Goal: Transaction & Acquisition: Purchase product/service

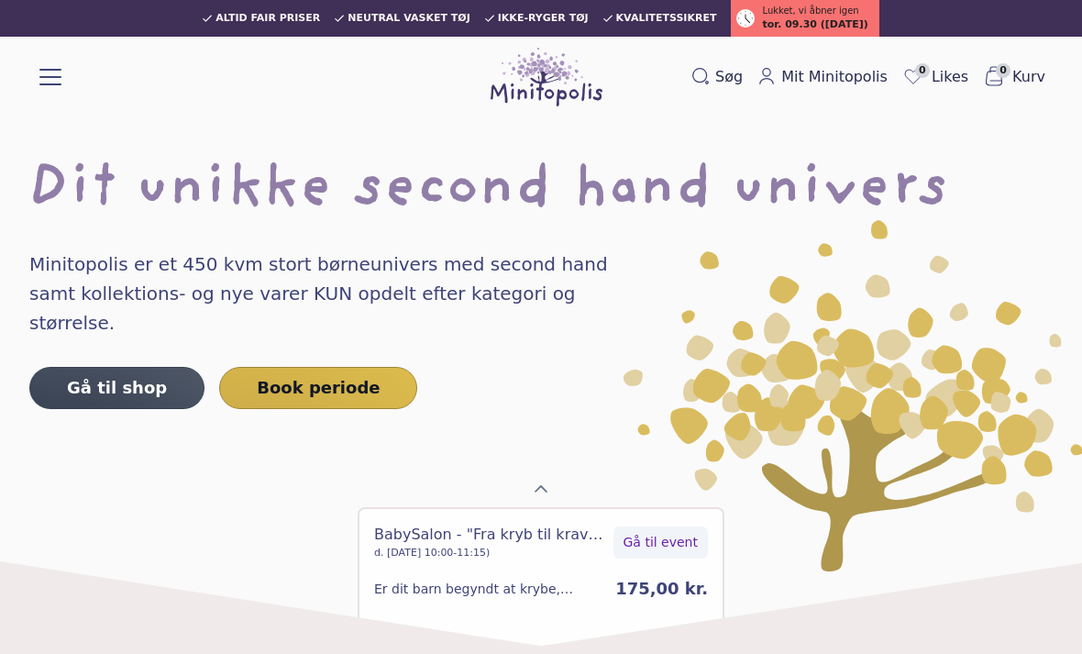
click at [107, 367] on link "Gå til shop" at bounding box center [116, 388] width 175 height 42
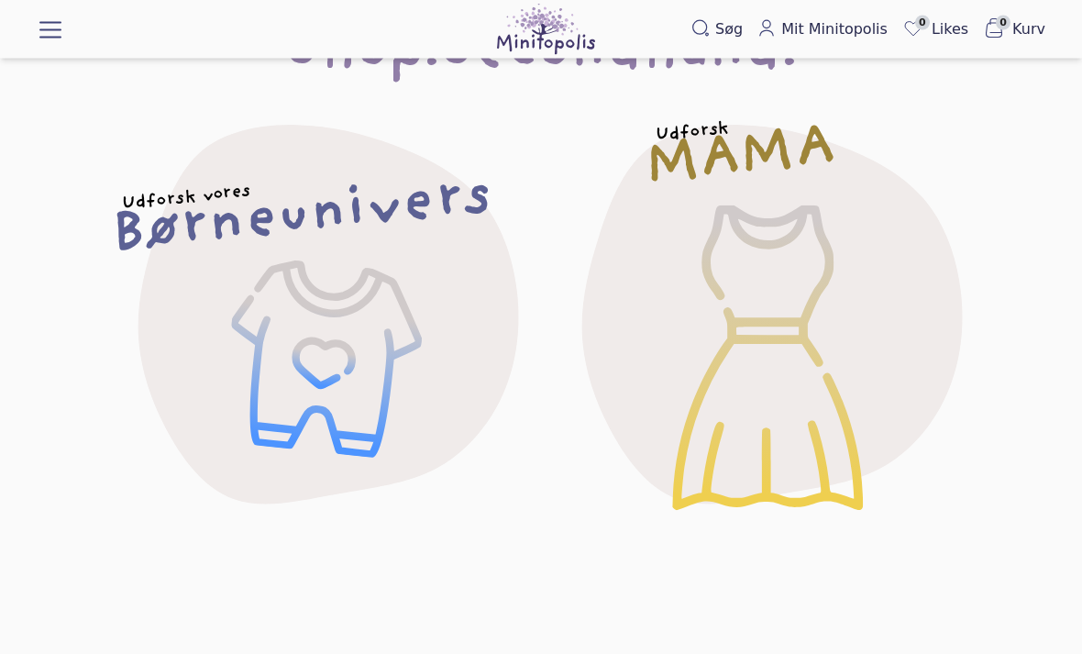
scroll to position [169, 0]
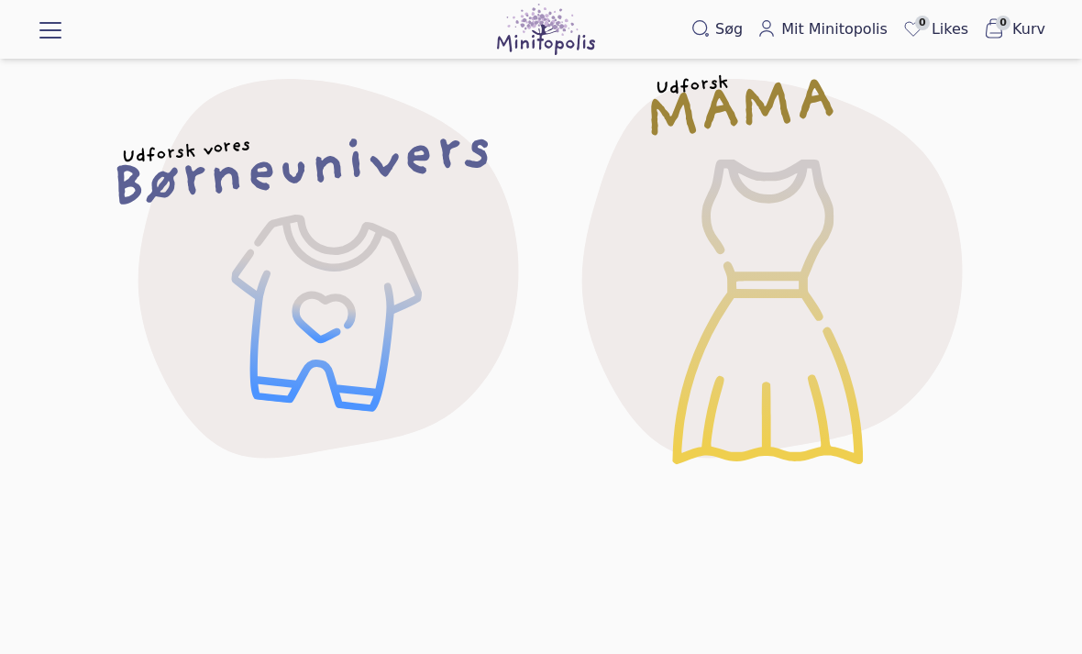
click at [269, 179] on h2 "Børneunivers" at bounding box center [301, 171] width 385 height 76
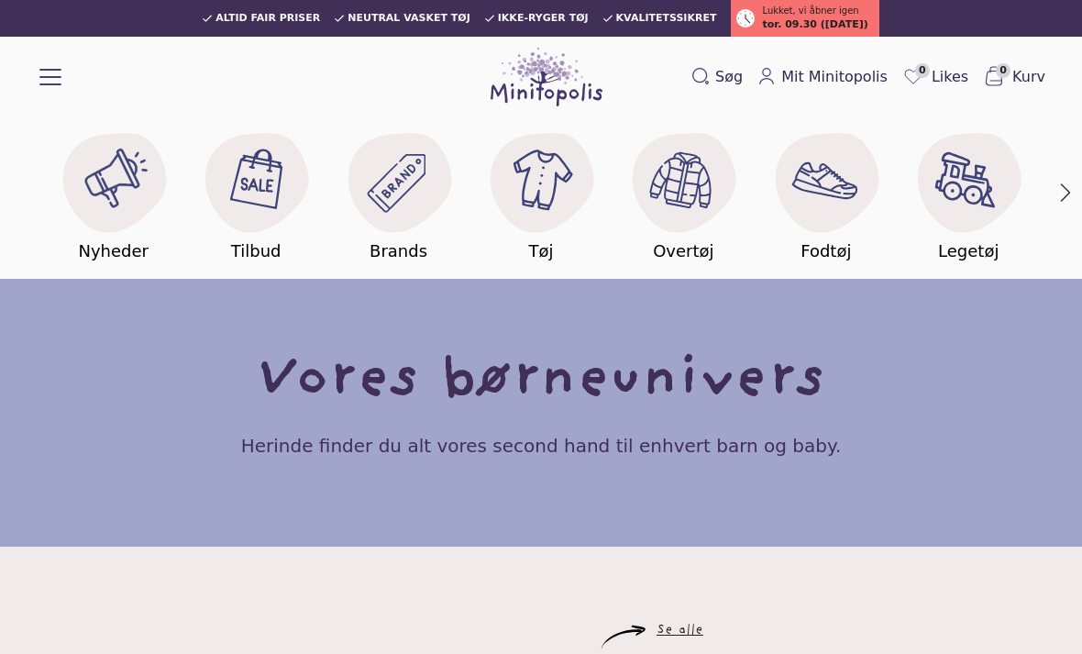
click at [541, 189] on image at bounding box center [541, 179] width 71 height 71
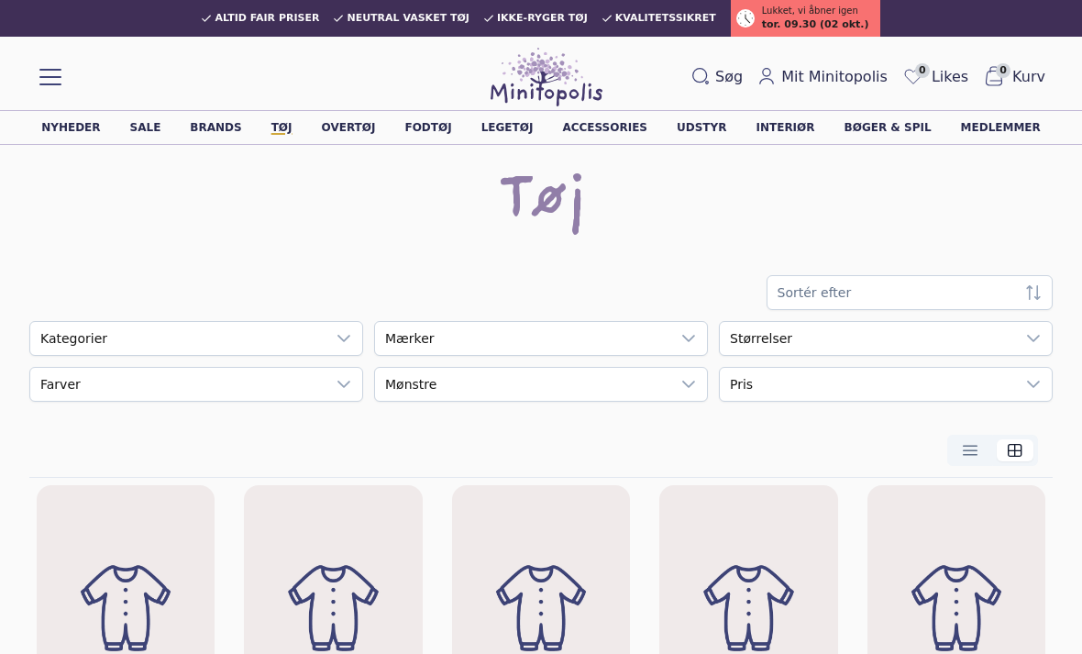
click at [1035, 343] on icon at bounding box center [1033, 338] width 15 height 15
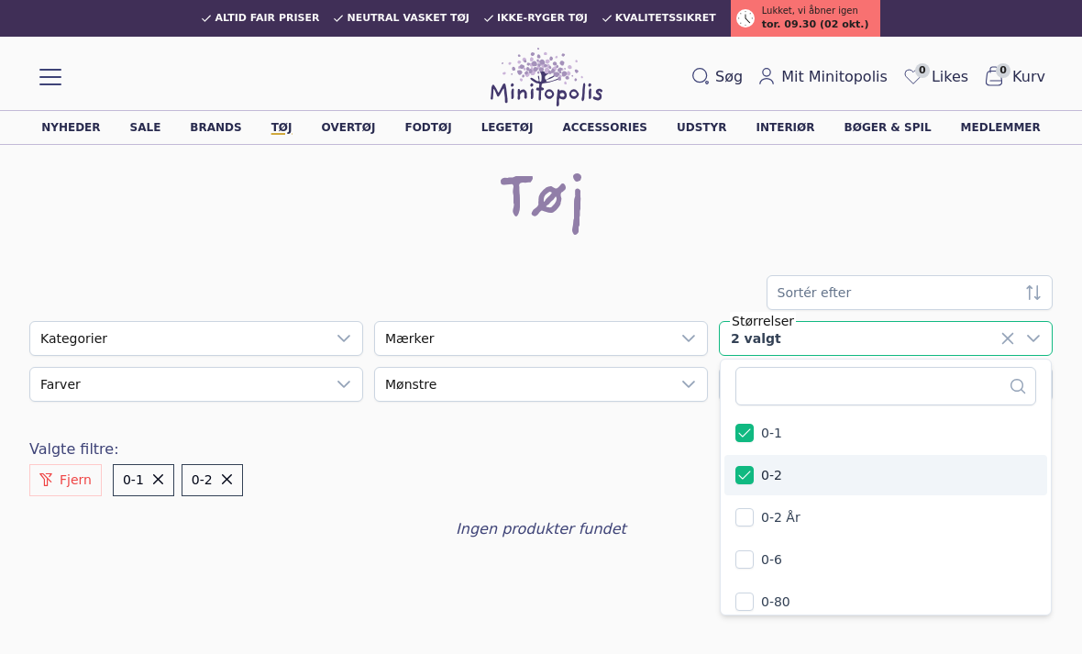
click at [542, 458] on div "Sortér efter empty Kategorier empty Mærker 2 valgt 210 results are available 0-…" at bounding box center [541, 407] width 1024 height 265
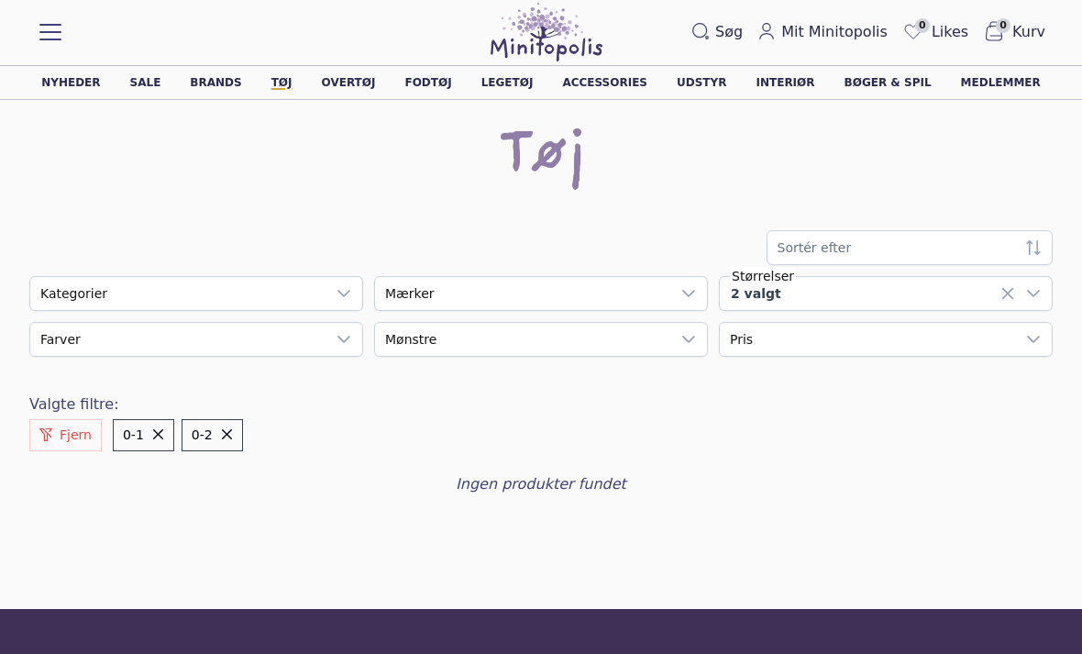
scroll to position [44, 0]
click at [54, 430] on button "Fjern" at bounding box center [65, 436] width 72 height 32
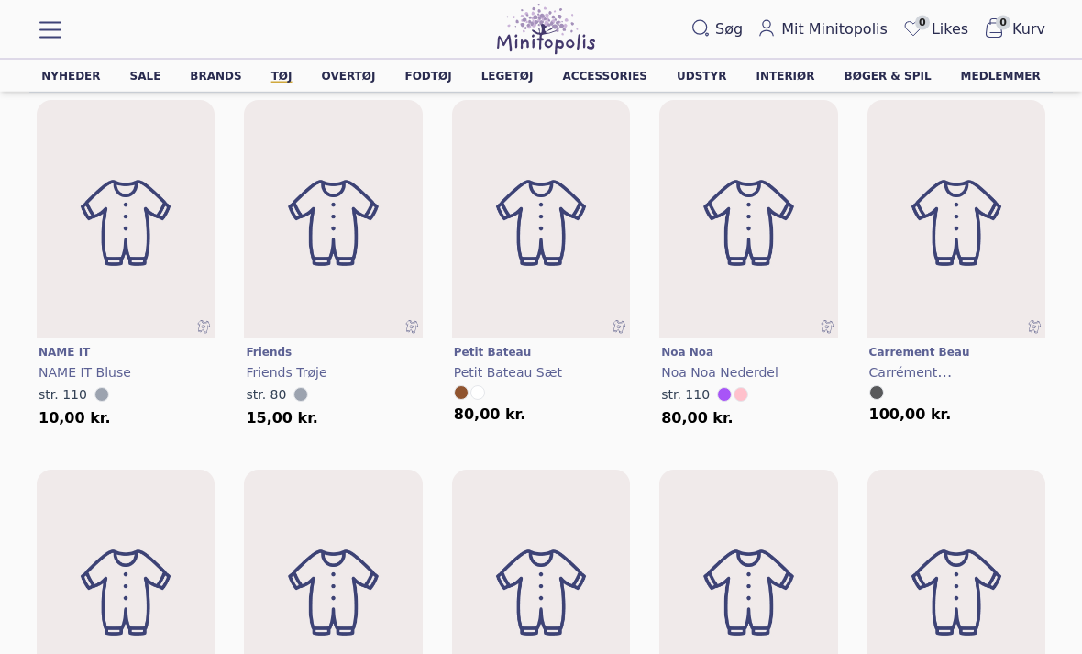
scroll to position [330, 0]
click at [765, 251] on img at bounding box center [749, 224] width 178 height 238
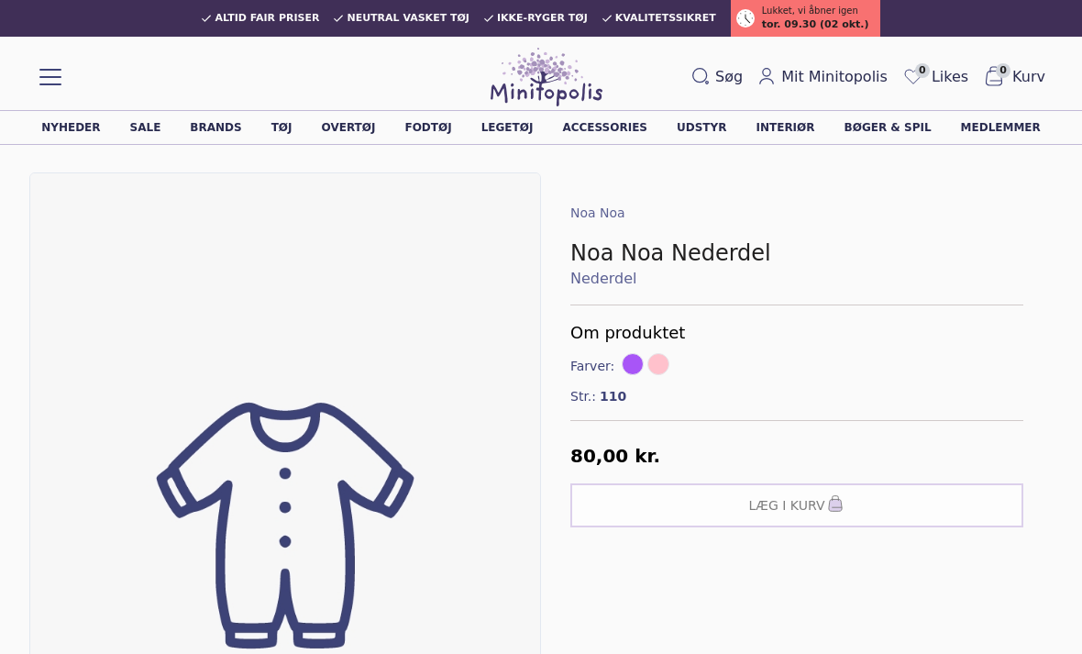
click at [517, 131] on link "Legetøj" at bounding box center [508, 127] width 52 height 11
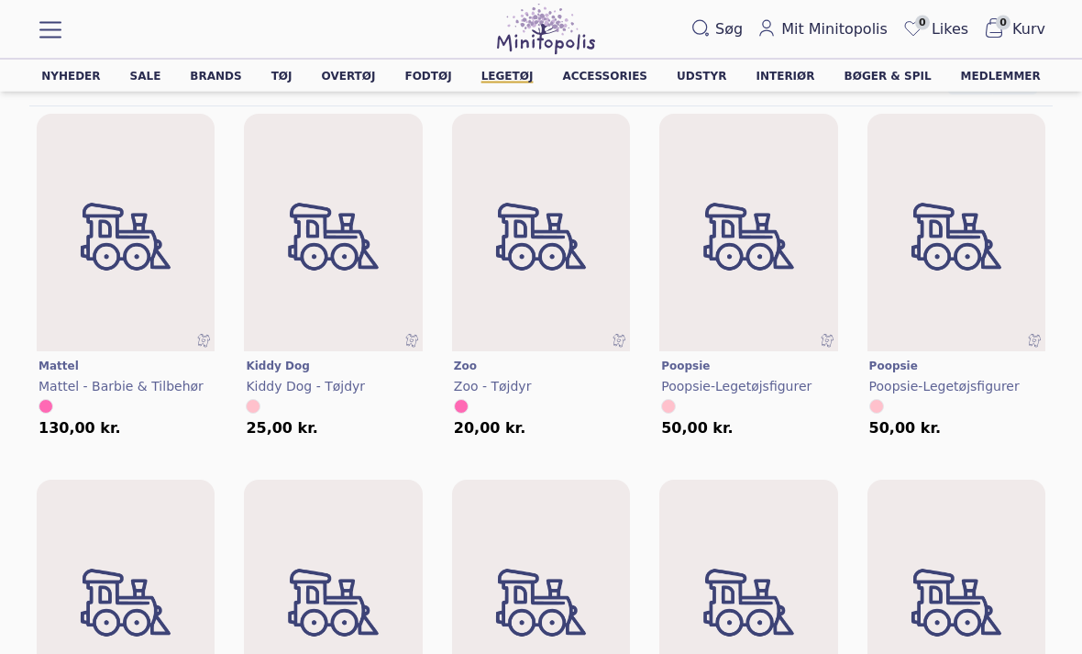
scroll to position [316, 0]
click at [203, 339] on img at bounding box center [203, 340] width 15 height 15
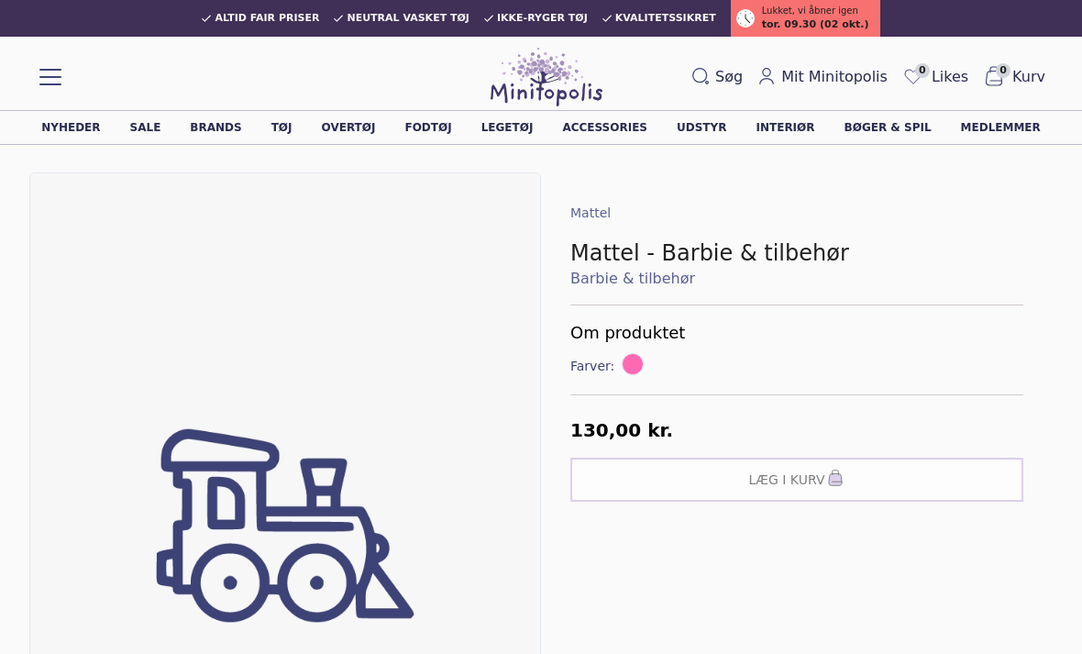
click at [634, 284] on link "Barbie & tilbehør" at bounding box center [797, 279] width 453 height 22
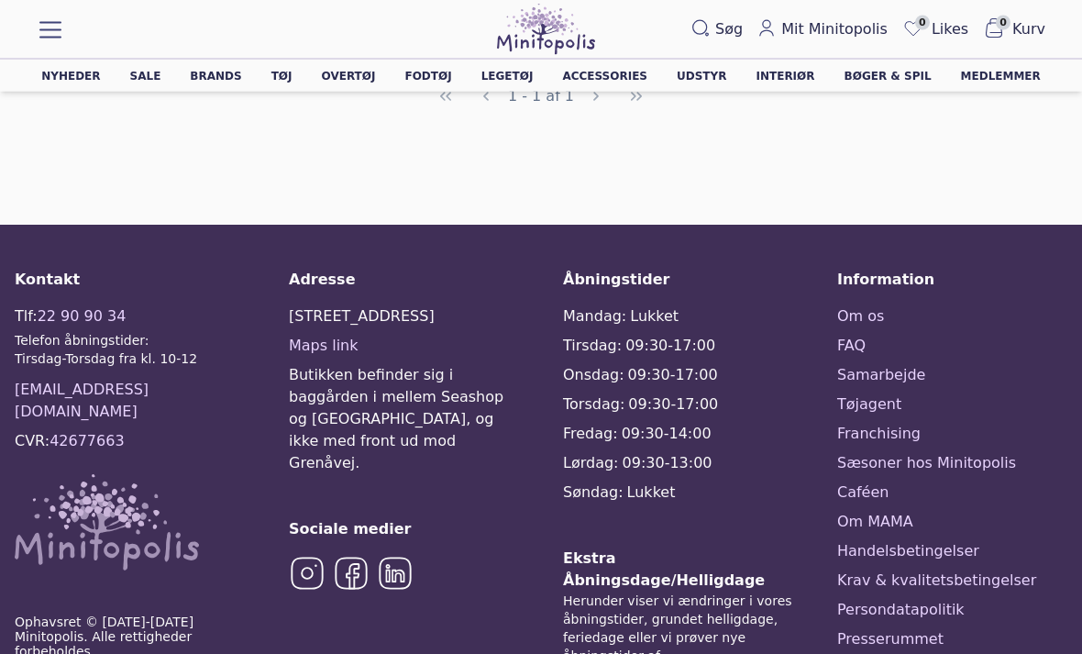
scroll to position [732, 0]
